Goal: Task Accomplishment & Management: Use online tool/utility

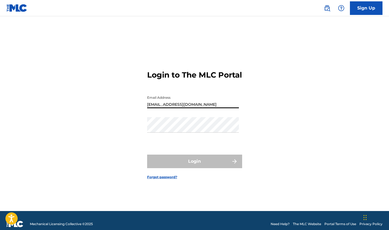
type input "[EMAIL_ADDRESS][DOMAIN_NAME]"
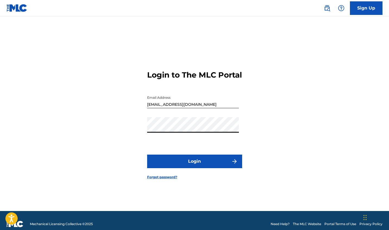
click at [201, 163] on button "Login" at bounding box center [194, 162] width 95 height 14
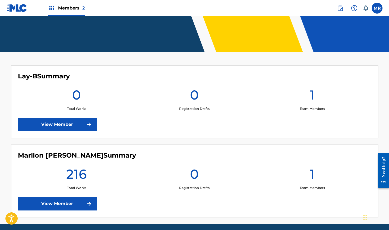
scroll to position [129, 0]
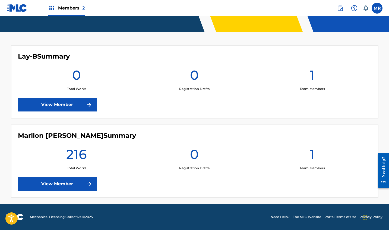
click at [67, 191] on div "[PERSON_NAME] Summary 216 Total Works 0 Registration Drafts 1 Team Members View…" at bounding box center [194, 161] width 367 height 73
click at [55, 180] on link "View Member" at bounding box center [57, 184] width 79 height 14
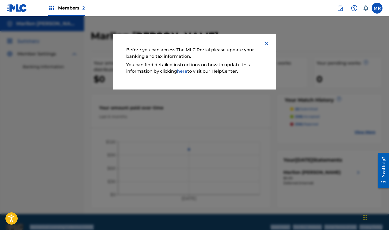
click at [267, 43] on img at bounding box center [266, 43] width 7 height 7
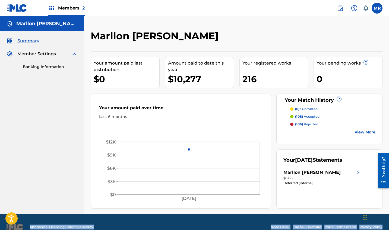
click at [48, 66] on link "Banking Information" at bounding box center [50, 67] width 55 height 6
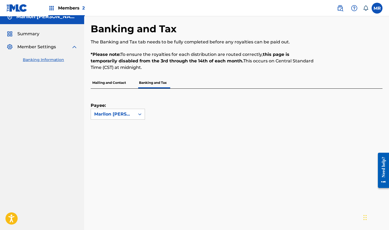
scroll to position [7, 0]
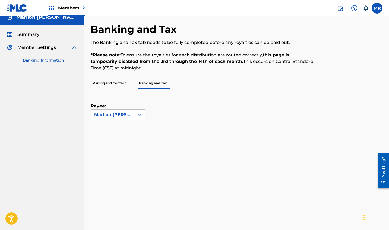
click at [29, 36] on span "Summary" at bounding box center [28, 34] width 22 height 7
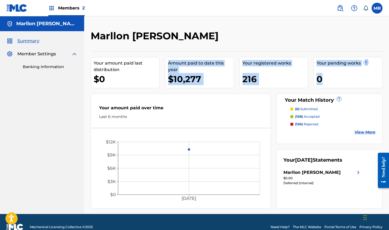
drag, startPoint x: 176, startPoint y: 60, endPoint x: 377, endPoint y: 78, distance: 201.8
click at [374, 78] on div "Your amount paid last distribution $0 Amount paid to date this year $10,277 You…" at bounding box center [237, 129] width 292 height 157
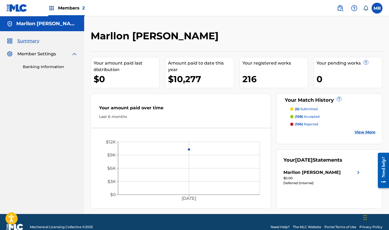
click at [72, 8] on span "Members 2" at bounding box center [71, 8] width 27 height 6
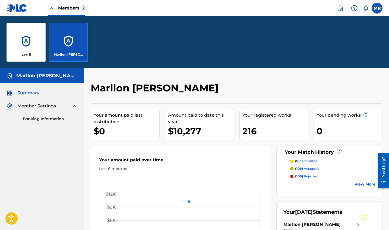
click at [35, 41] on div "Lay-B" at bounding box center [26, 42] width 39 height 39
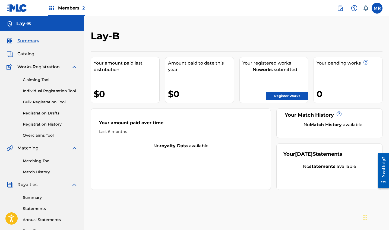
click at [40, 162] on link "Matching Tool" at bounding box center [50, 161] width 55 height 6
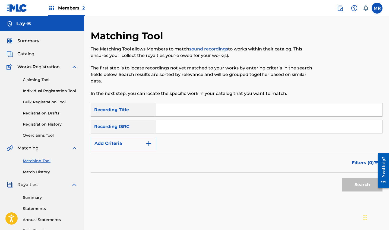
click at [182, 113] on input "Search Form" at bounding box center [269, 109] width 226 height 13
click at [149, 143] on img "Search Form" at bounding box center [149, 143] width 7 height 7
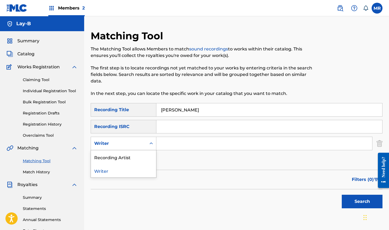
click at [149, 143] on icon "Search Form" at bounding box center [151, 143] width 5 height 5
click at [139, 158] on div "Recording Artist" at bounding box center [123, 157] width 65 height 14
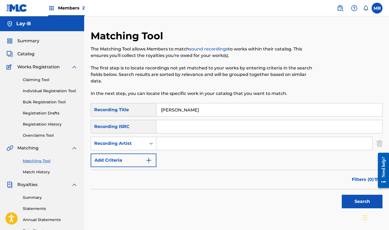
click at [164, 112] on input "[PERSON_NAME]" at bounding box center [269, 109] width 226 height 13
type input "x"
click at [173, 143] on input "Search Form" at bounding box center [264, 143] width 216 height 13
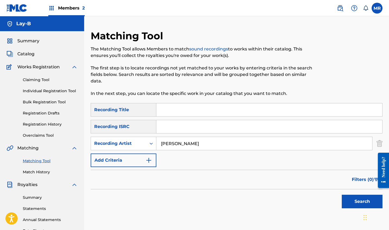
type input "[PERSON_NAME]"
click at [348, 200] on button "Search" at bounding box center [362, 202] width 41 height 14
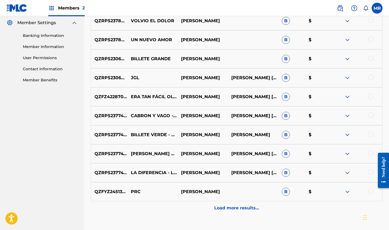
scroll to position [222, 0]
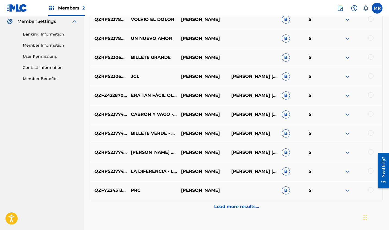
click at [241, 209] on p "Load more results..." at bounding box center [236, 207] width 45 height 7
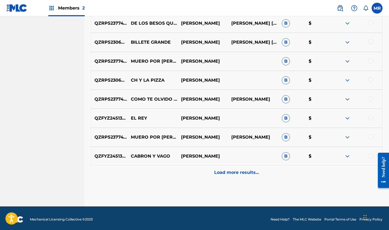
scroll to position [447, 0]
click at [241, 176] on div "Load more results..." at bounding box center [237, 173] width 292 height 14
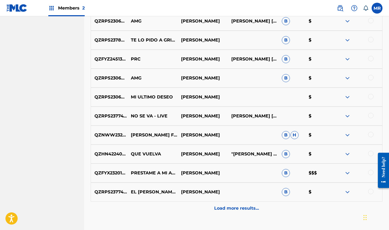
scroll to position [599, 0]
